Goal: Communication & Community: Answer question/provide support

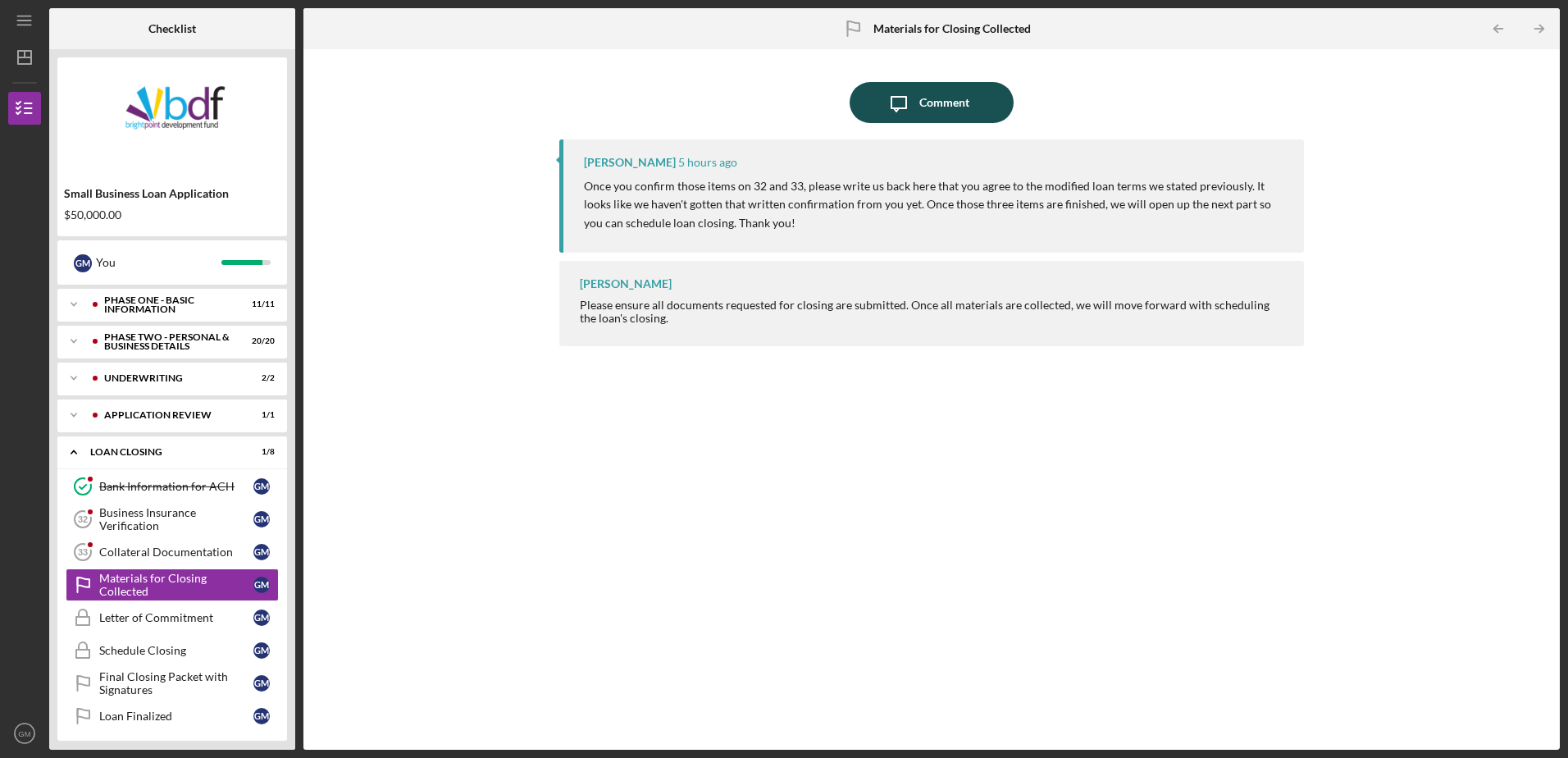
click at [947, 96] on div "Comment" at bounding box center [944, 102] width 50 height 41
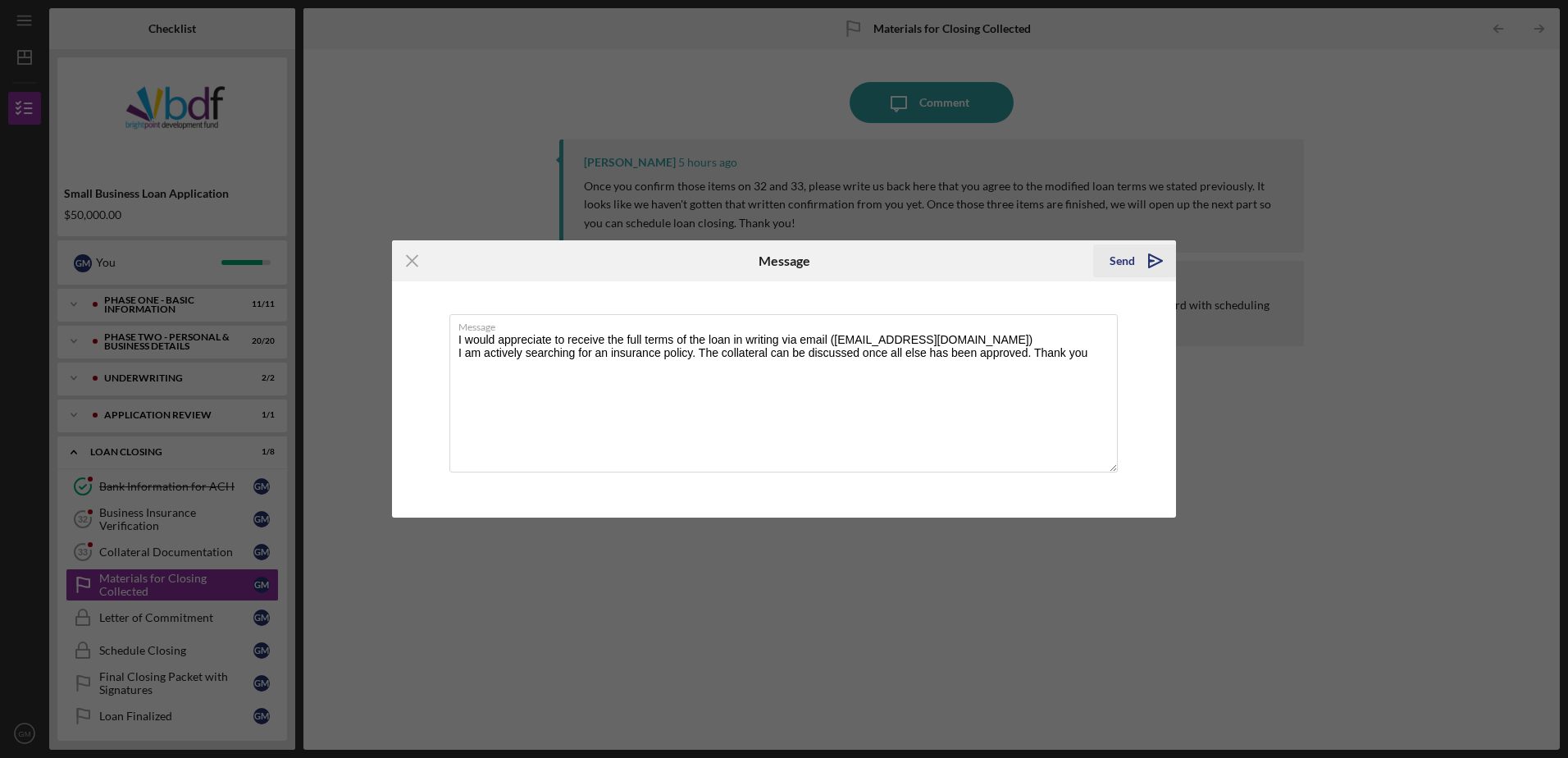
type textarea "I would appreciate to receive the full terms of the loan in writing via email (…"
click at [1121, 276] on div "Send" at bounding box center [1122, 261] width 26 height 33
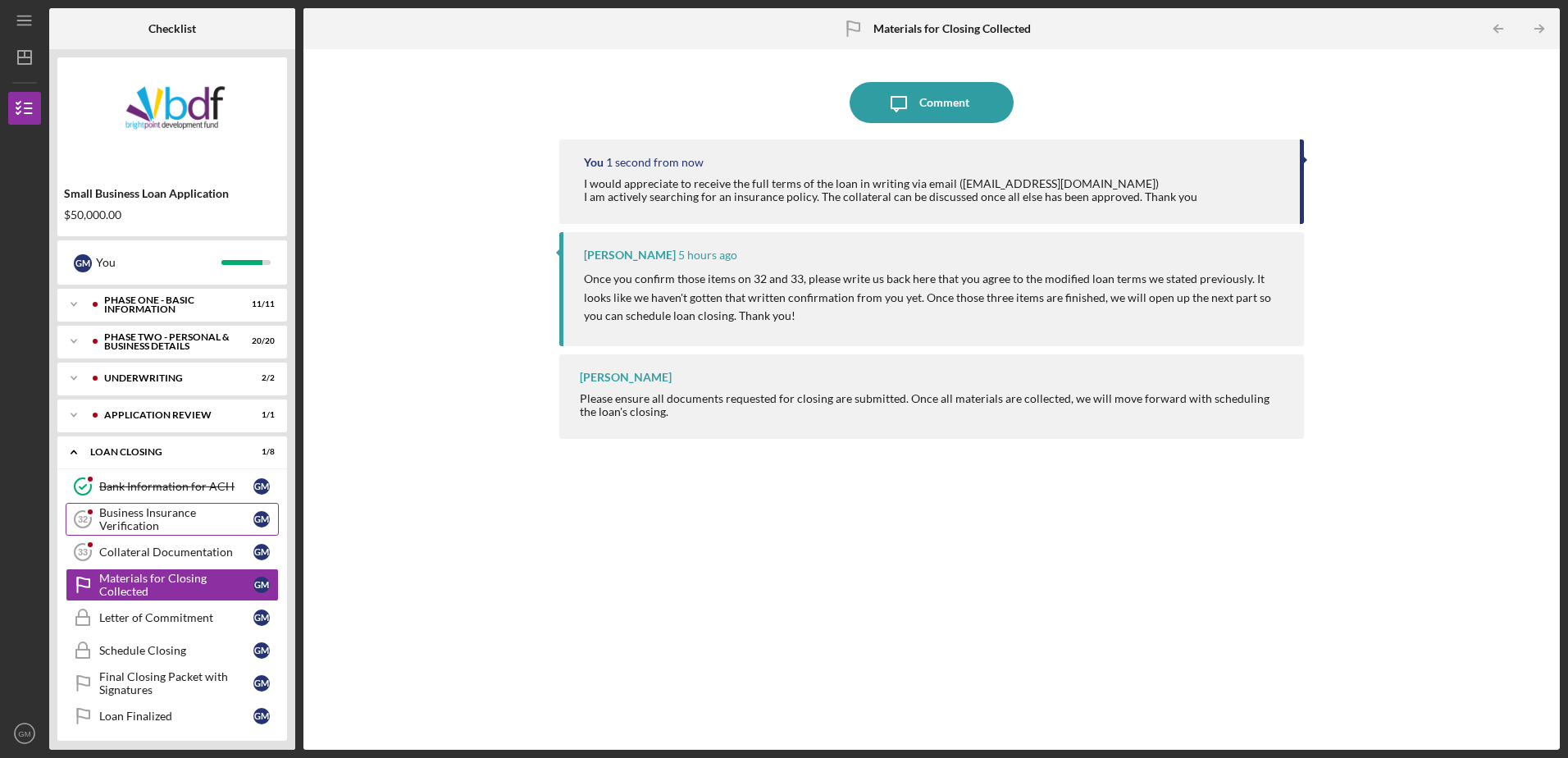
click at [159, 517] on div "Business Insurance Verification" at bounding box center [176, 519] width 154 height 26
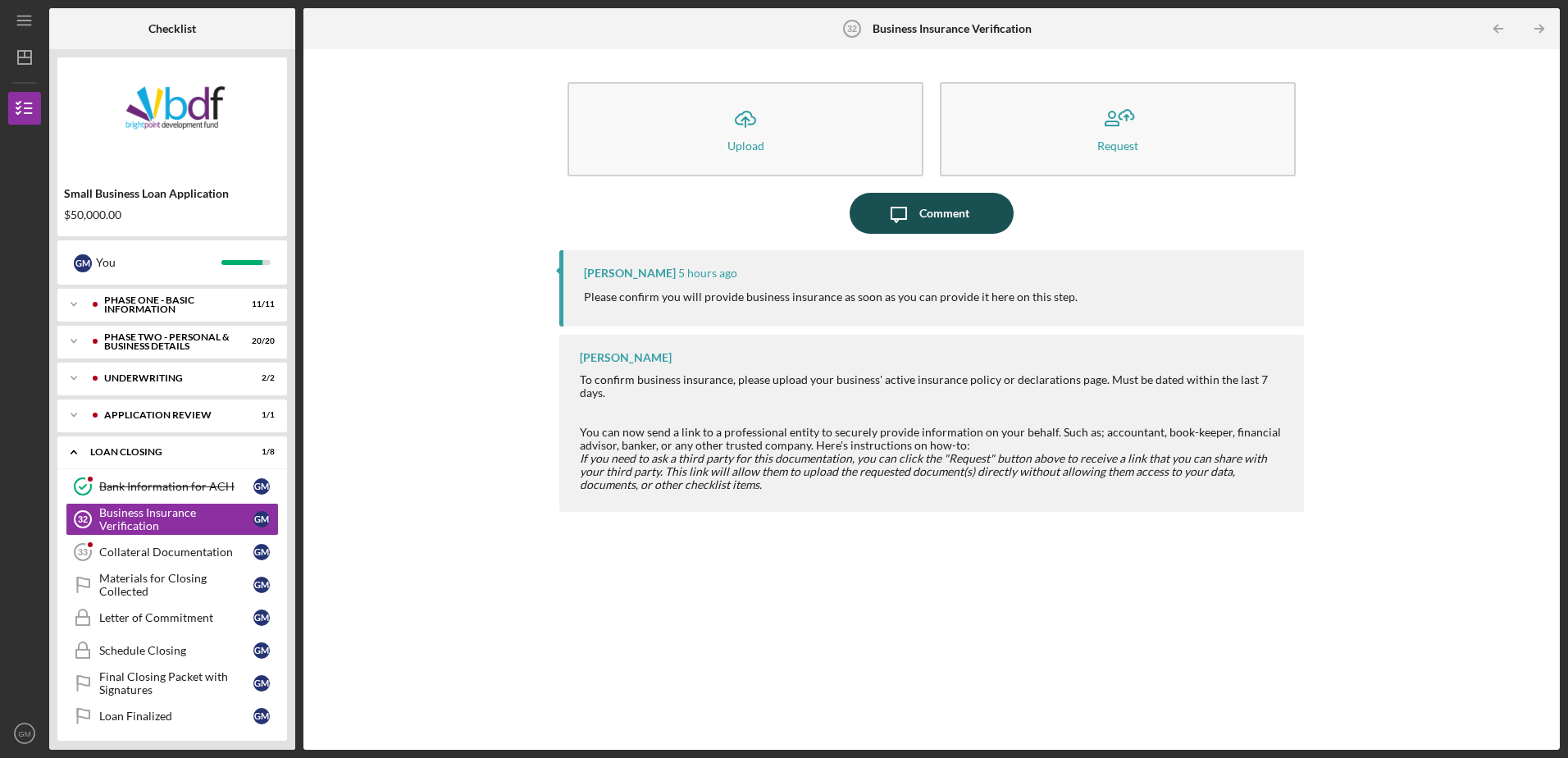
click at [939, 220] on div "Comment" at bounding box center [944, 213] width 50 height 41
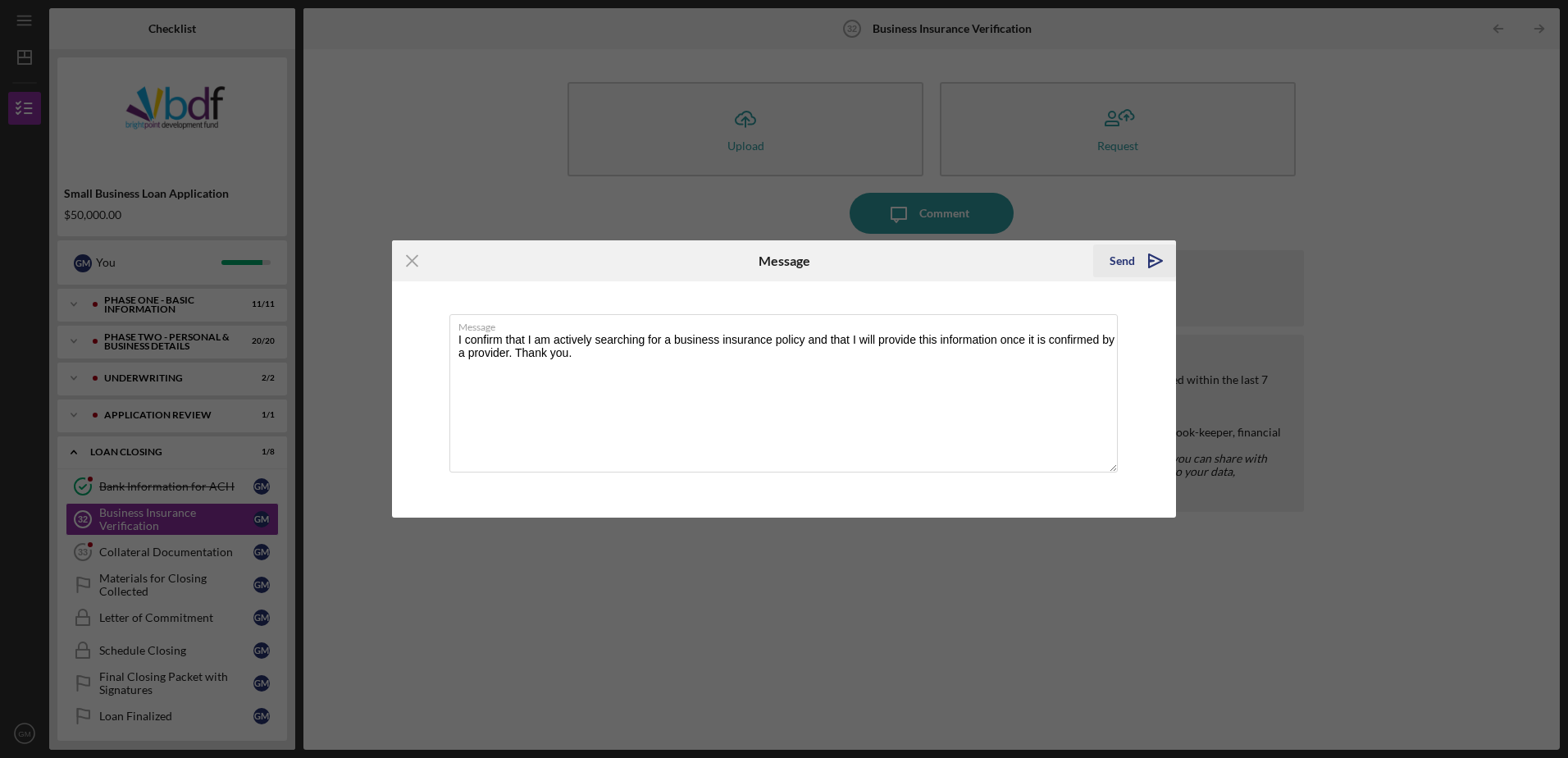
type textarea "I confirm that I am actively searching for a business insurance policy and that…"
click at [1128, 269] on div "Send" at bounding box center [1122, 261] width 26 height 33
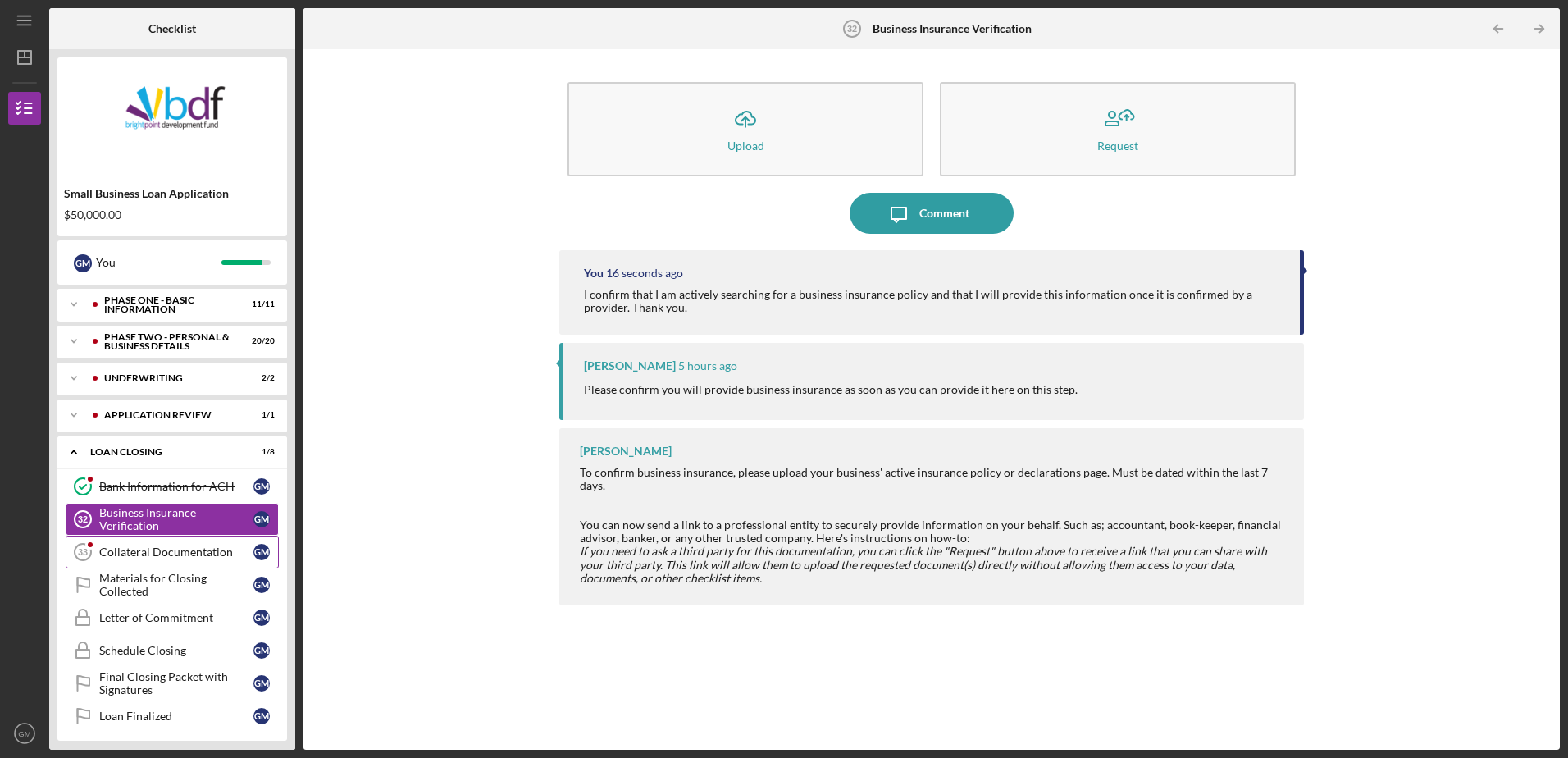
click at [165, 554] on div "Collateral Documentation" at bounding box center [176, 552] width 154 height 13
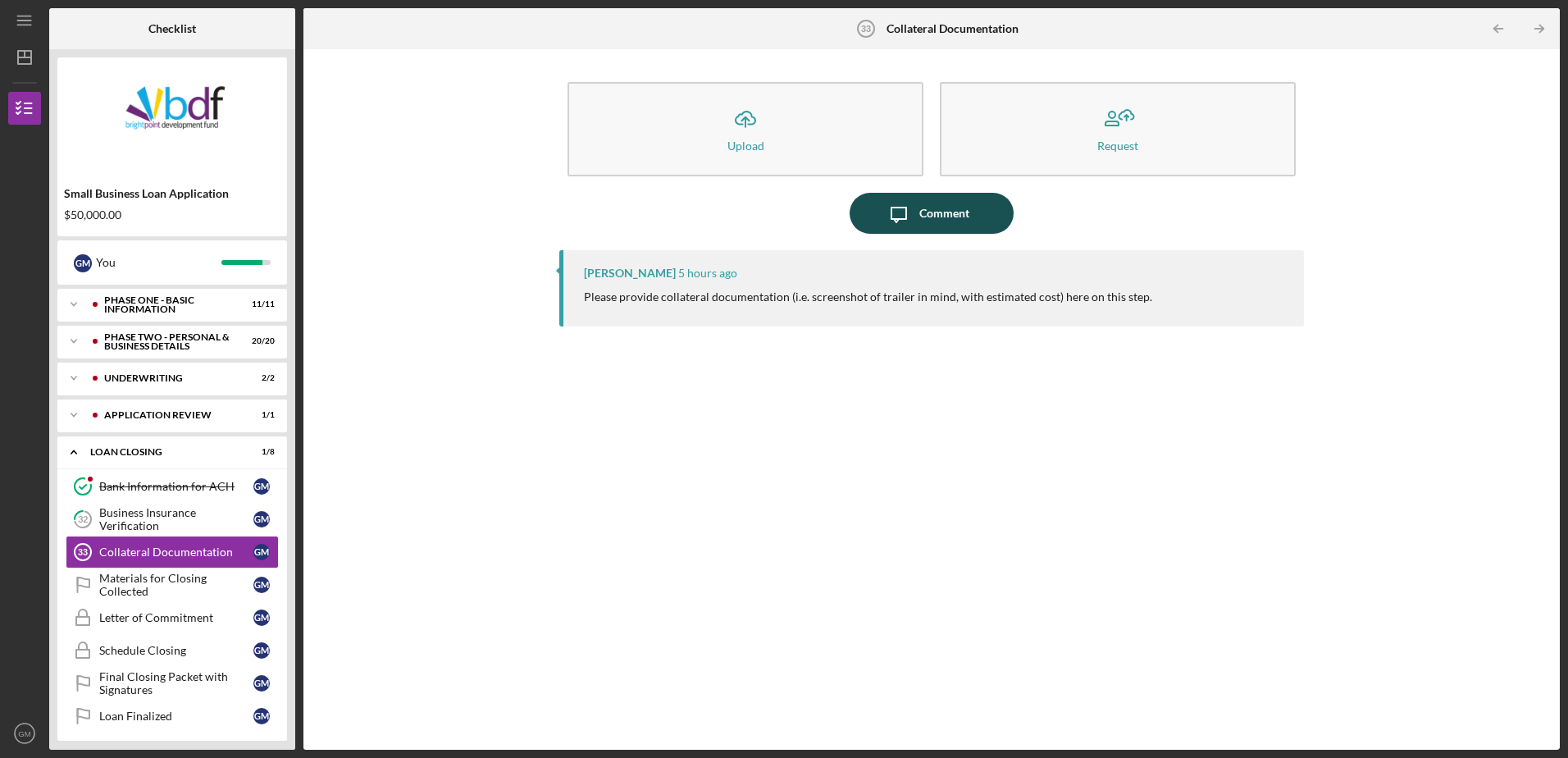
click at [941, 217] on div "Comment" at bounding box center [944, 213] width 50 height 41
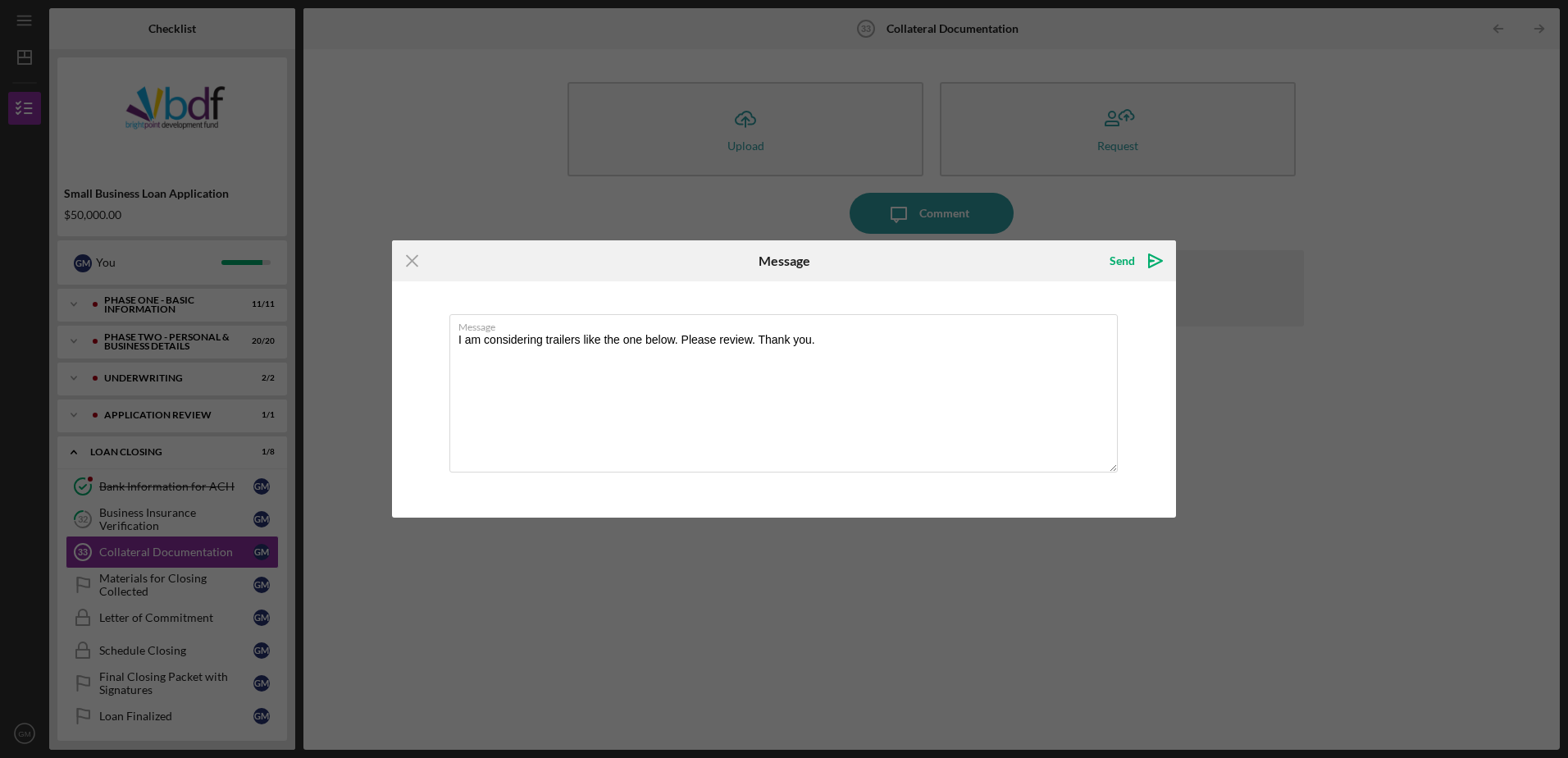
type textarea "I am considering trailers like the one below. Please review. Thank you. [URL][D…"
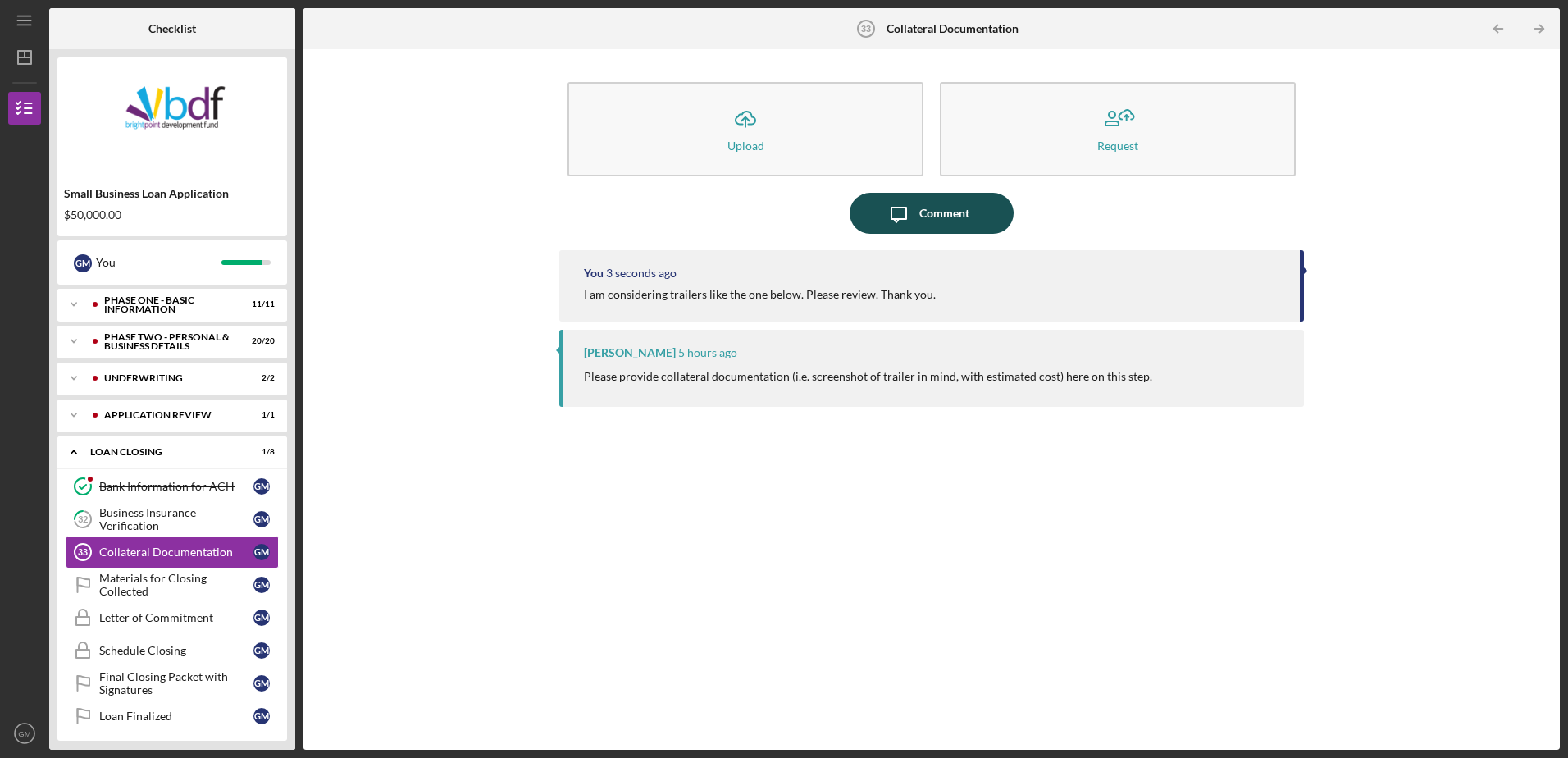
click at [932, 205] on div "Comment" at bounding box center [944, 213] width 50 height 41
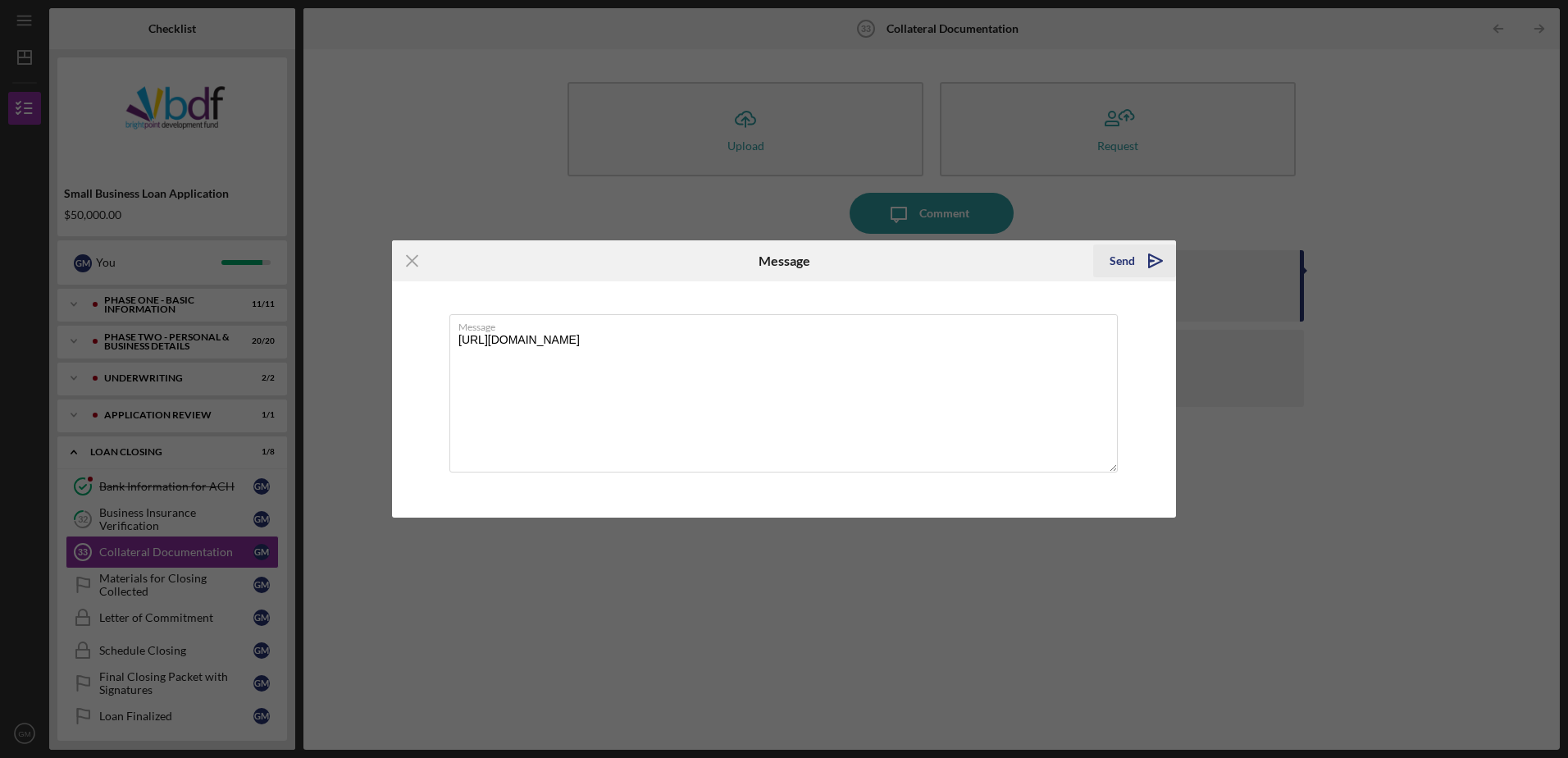
type textarea "[URL][DOMAIN_NAME]"
click at [1123, 261] on div "Send" at bounding box center [1122, 261] width 26 height 33
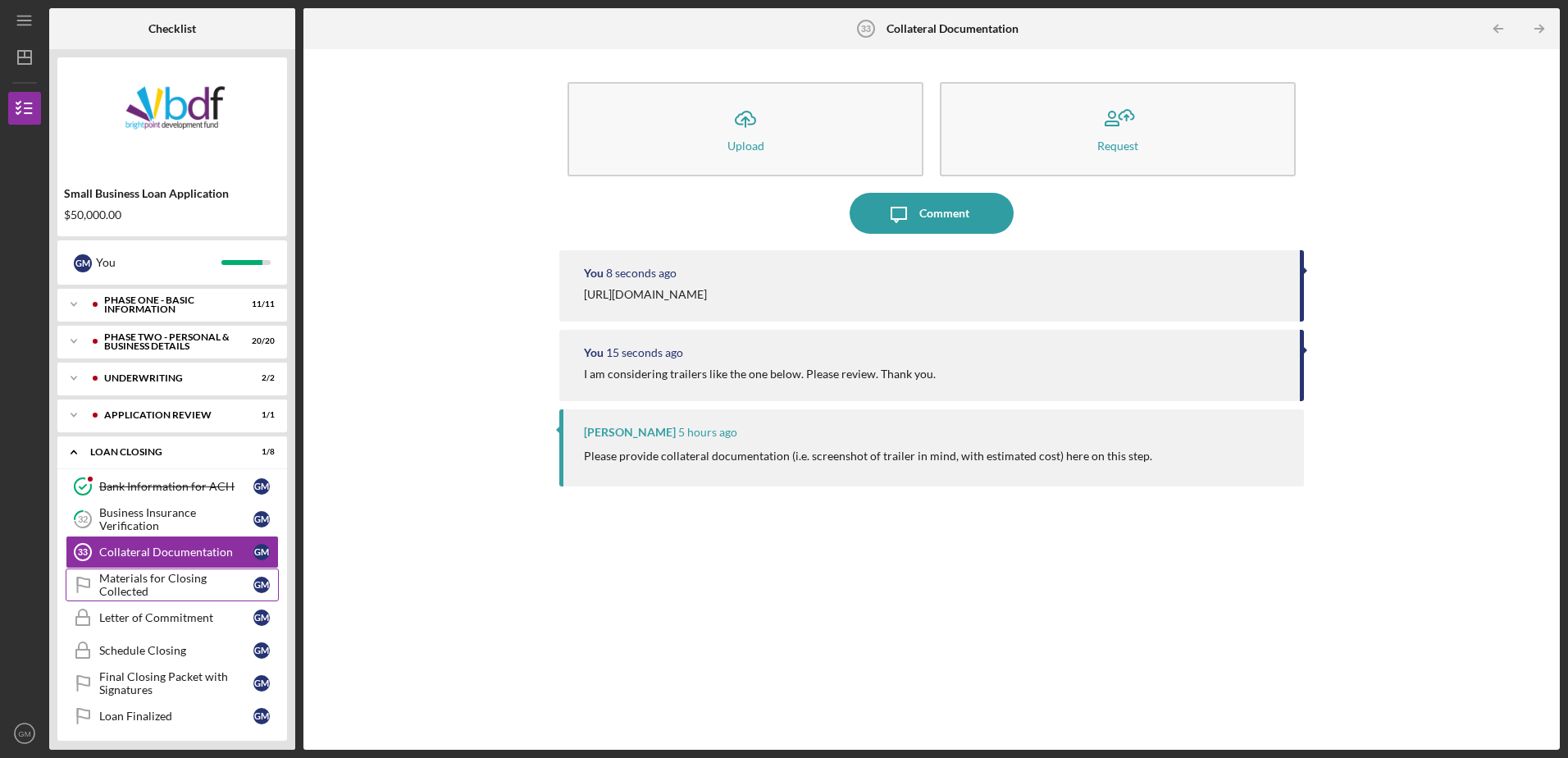
click at [181, 582] on div "Materials for Closing Collected" at bounding box center [176, 585] width 154 height 26
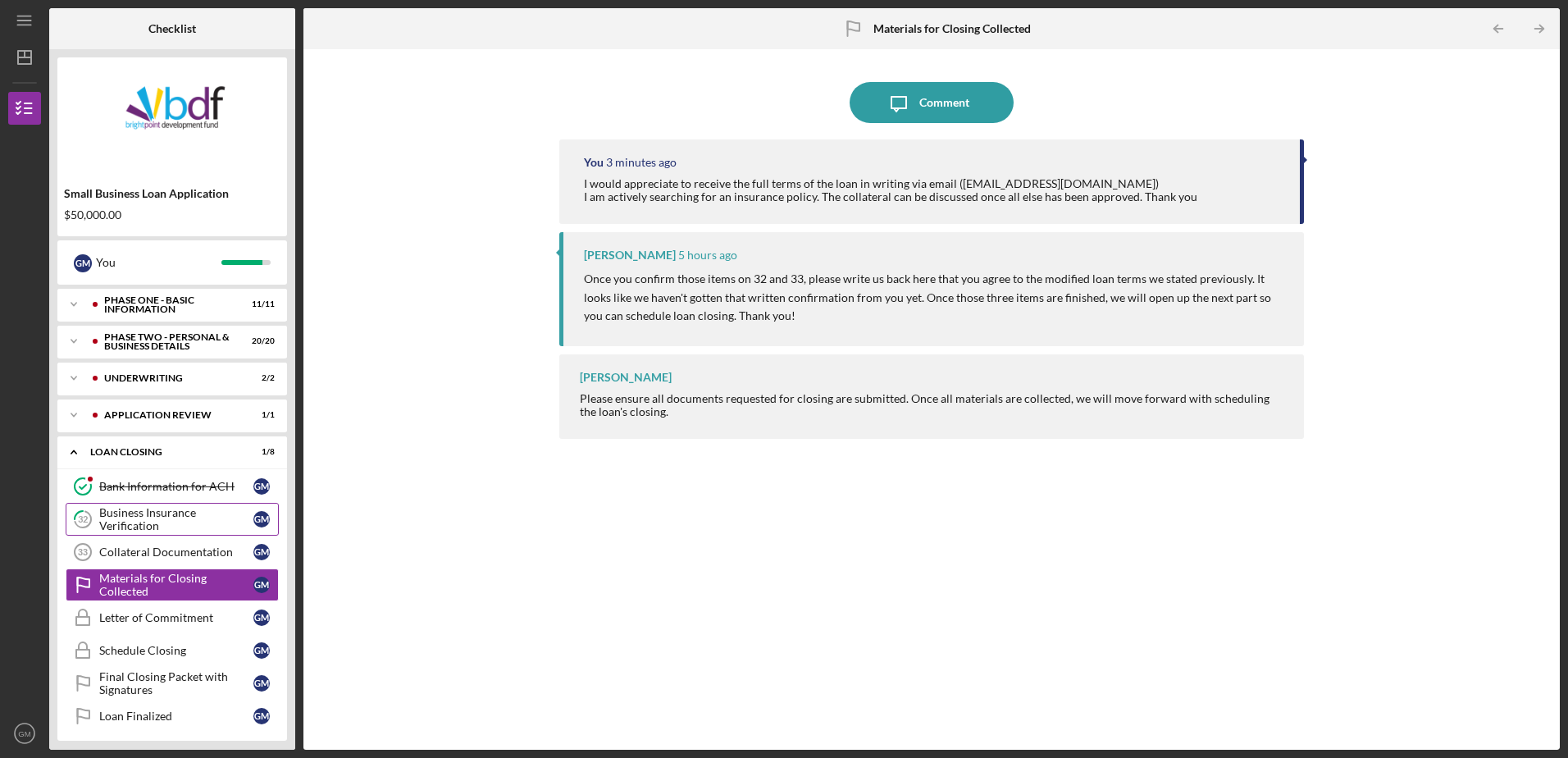
click at [183, 516] on div "Business Insurance Verification" at bounding box center [176, 519] width 154 height 26
